Goal: Information Seeking & Learning: Find specific fact

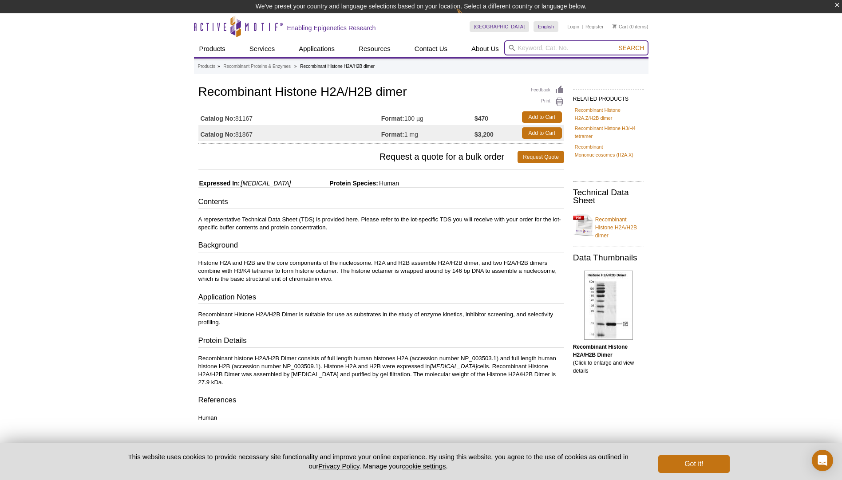
click at [531, 50] on input "search" at bounding box center [576, 47] width 144 height 15
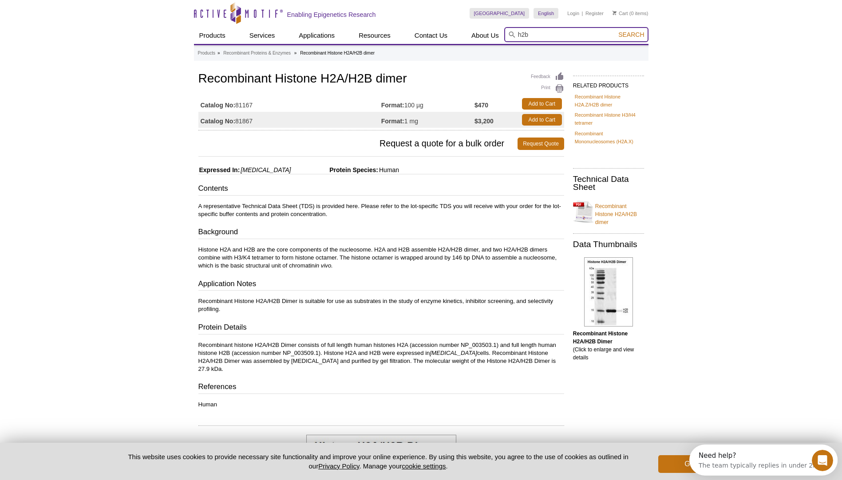
type input "h2b"
click at [616, 31] on button "Search" at bounding box center [631, 35] width 31 height 8
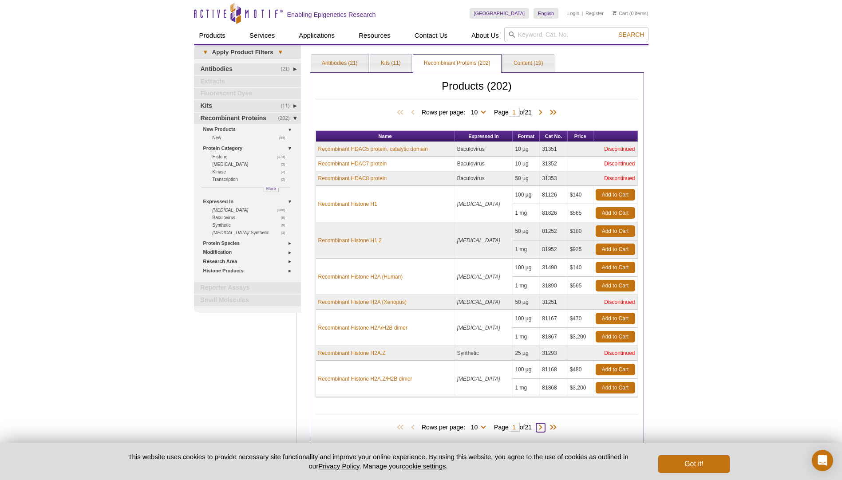
click at [545, 429] on span at bounding box center [540, 427] width 9 height 9
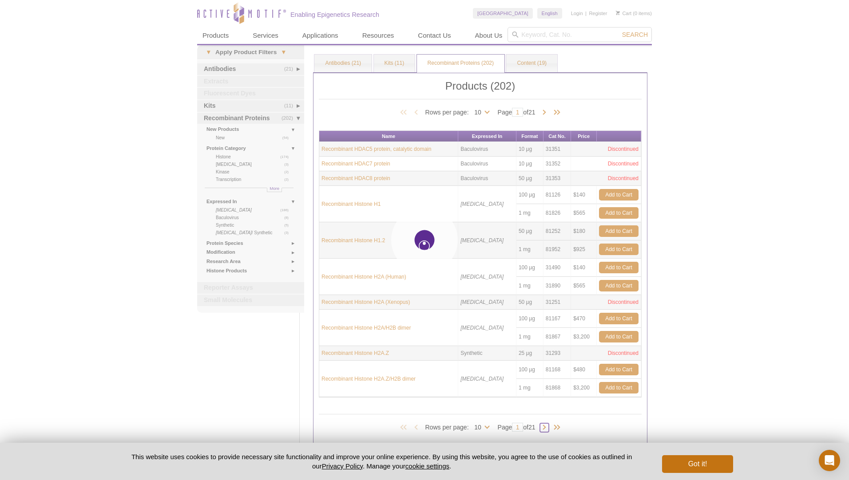
type input "2"
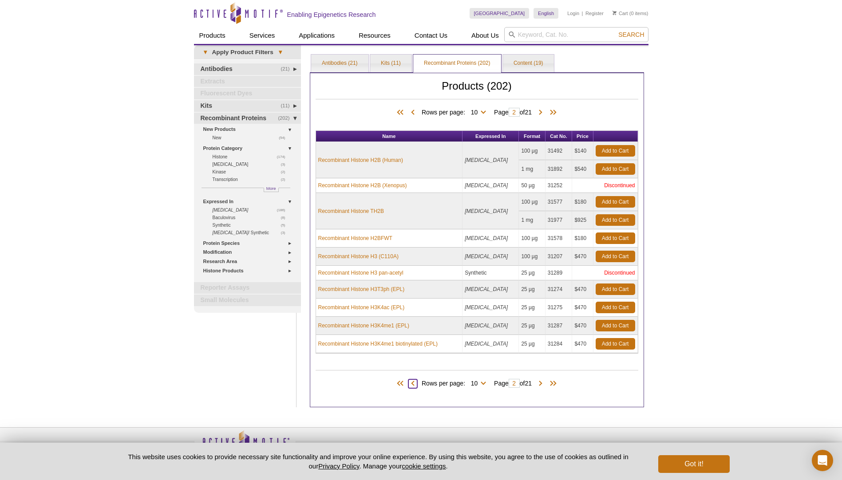
click at [409, 388] on span at bounding box center [412, 383] width 9 height 9
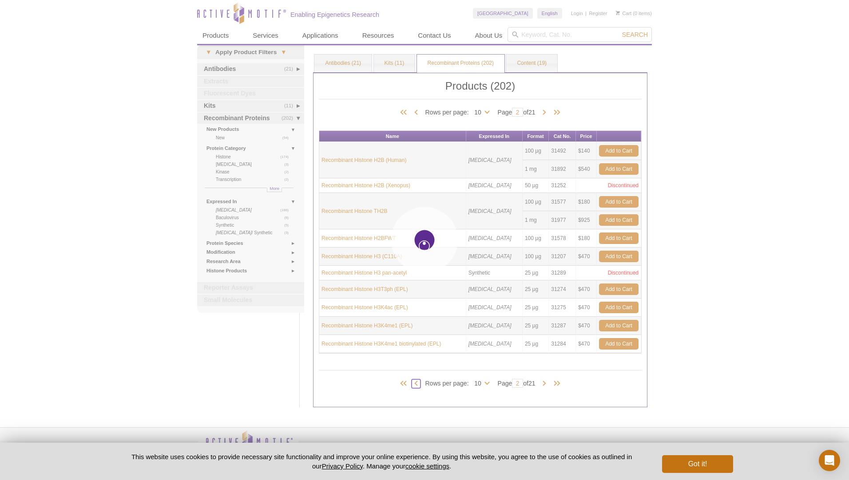
type input "1"
